Goal: Information Seeking & Learning: Learn about a topic

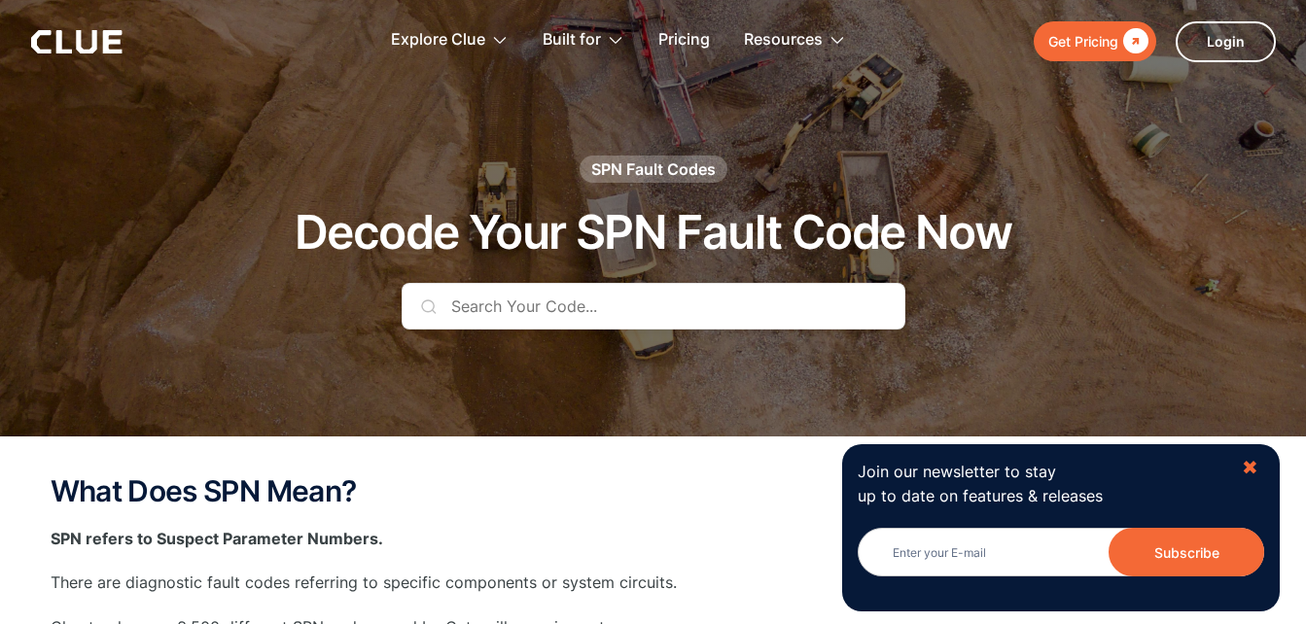
click at [1250, 466] on div "✖" at bounding box center [1249, 468] width 17 height 24
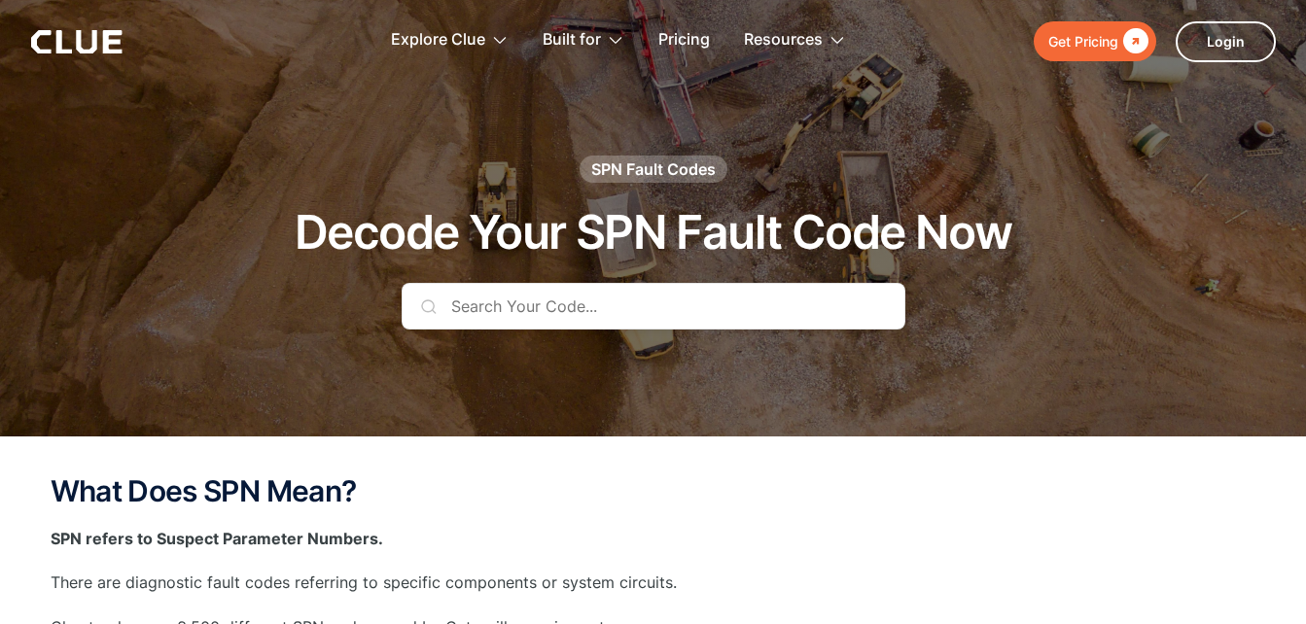
click at [694, 492] on h2 "What Does SPN Mean?" at bounding box center [653, 491] width 1205 height 32
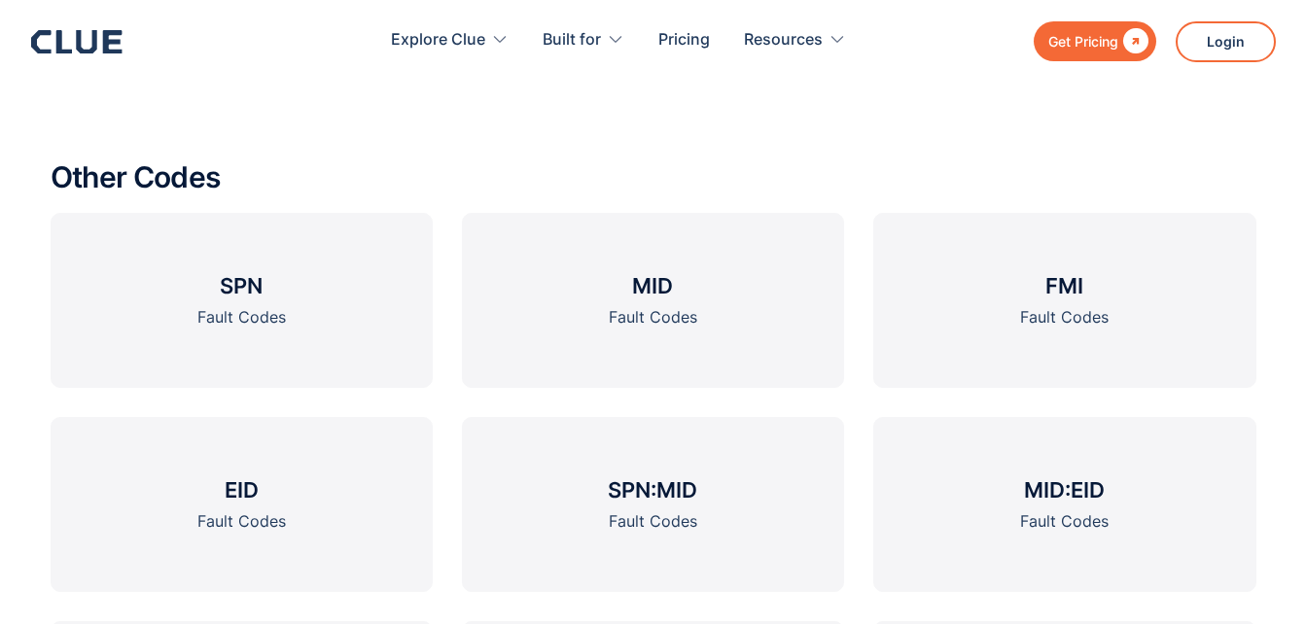
scroll to position [1946, 0]
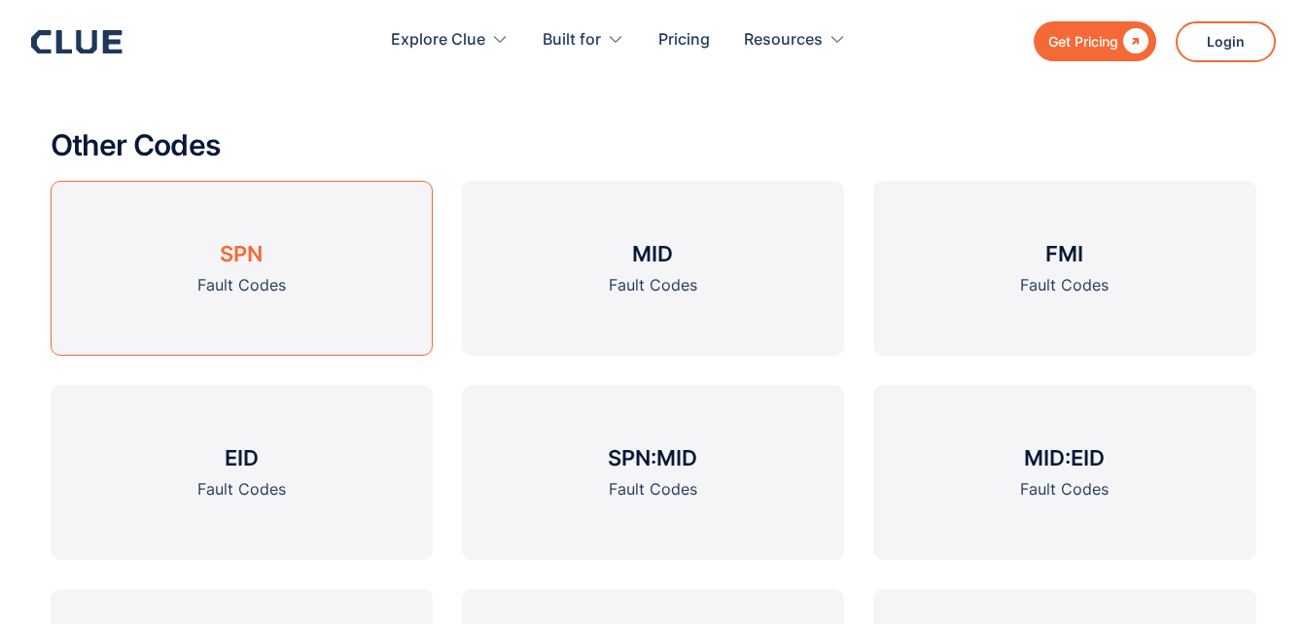
click at [235, 256] on h3 "SPN" at bounding box center [241, 253] width 43 height 29
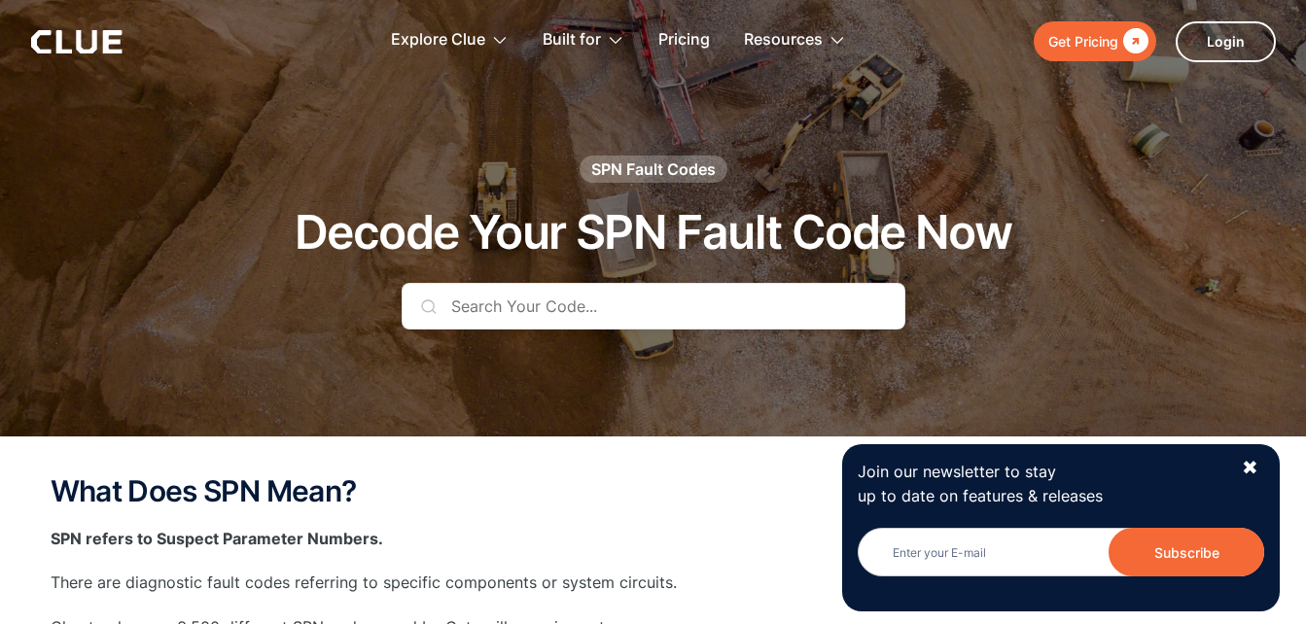
click at [598, 496] on h2 "What Does SPN Mean?" at bounding box center [653, 491] width 1205 height 32
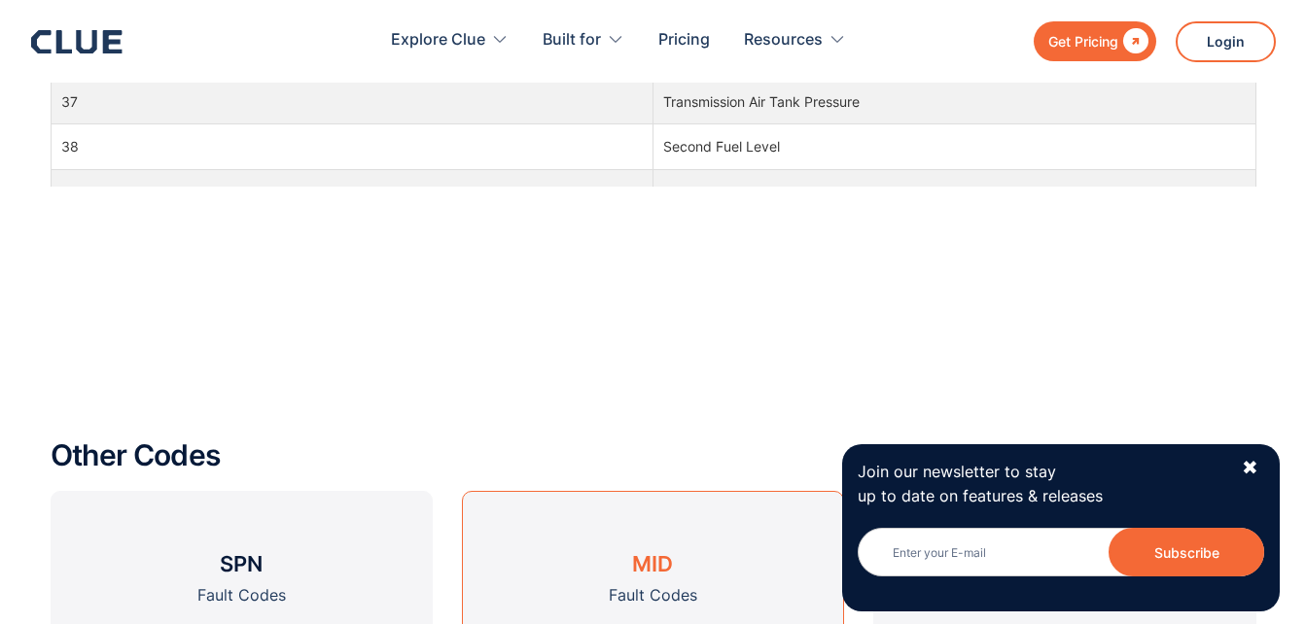
scroll to position [2181, 0]
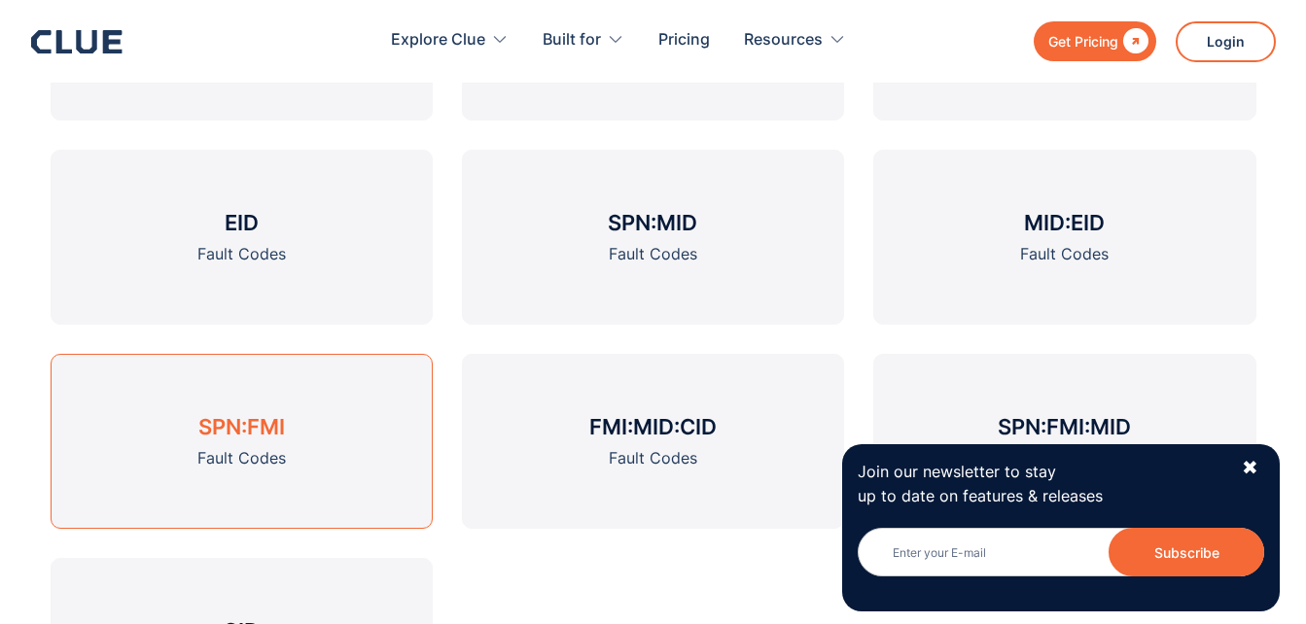
click at [266, 444] on link "SPN:FMI Fault Codes" at bounding box center [242, 441] width 382 height 175
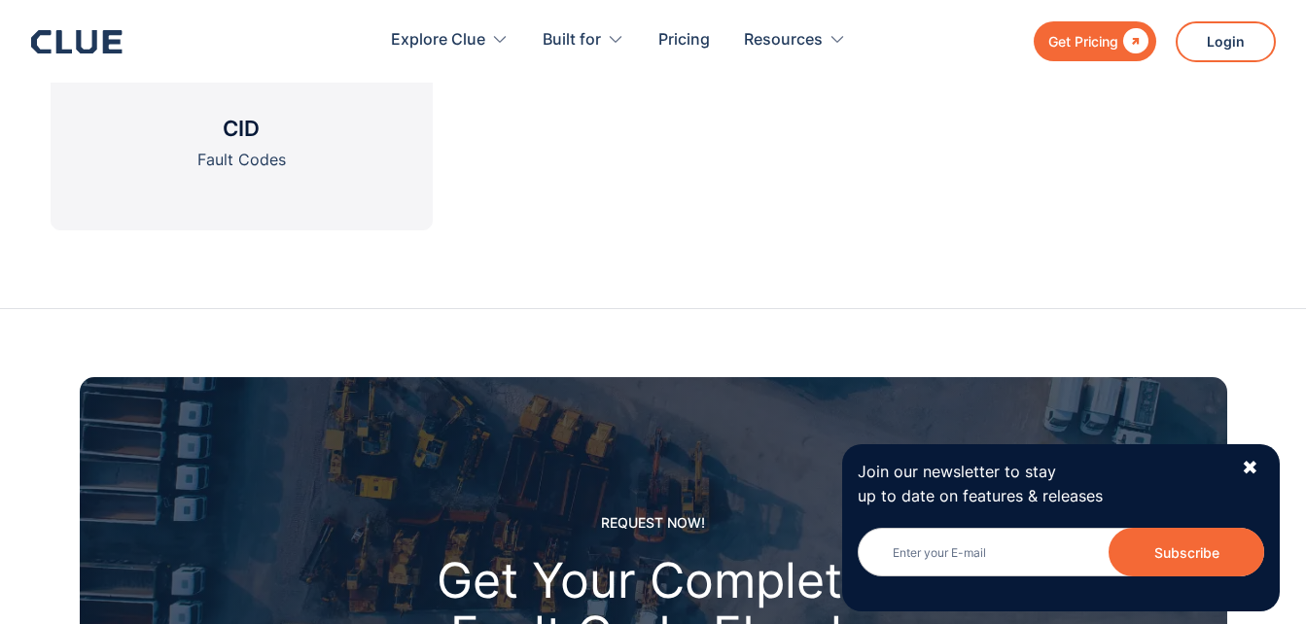
scroll to position [2727, 0]
